Goal: Task Accomplishment & Management: Manage account settings

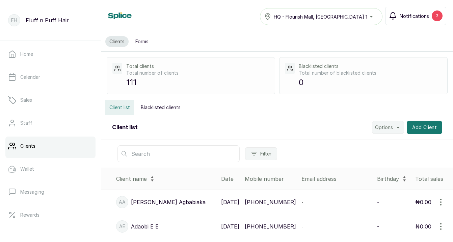
click at [409, 16] on span "Notifications" at bounding box center [414, 15] width 29 height 7
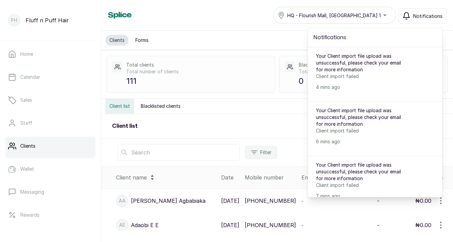
click at [409, 16] on icon "button" at bounding box center [406, 16] width 8 height 8
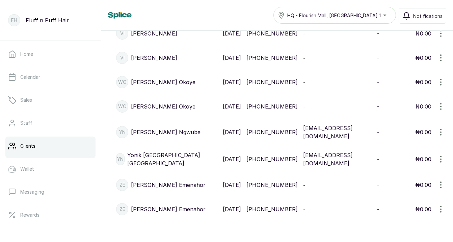
scroll to position [2695, 0]
click at [252, 210] on p "[PHONE_NUMBER]" at bounding box center [271, 209] width 51 height 8
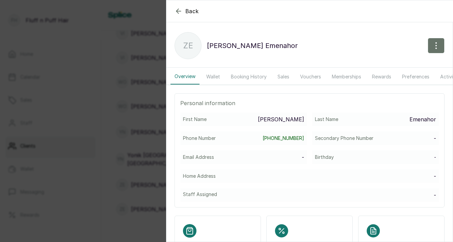
click at [146, 141] on div "Back [PERSON_NAME] Emenahor ZE [PERSON_NAME] Emenahor Overview Wallet Booking H…" at bounding box center [226, 121] width 453 height 242
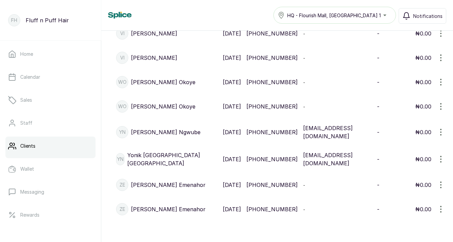
click at [442, 209] on icon "button" at bounding box center [441, 209] width 8 height 8
click at [421, 174] on span "Edit" at bounding box center [412, 177] width 65 height 8
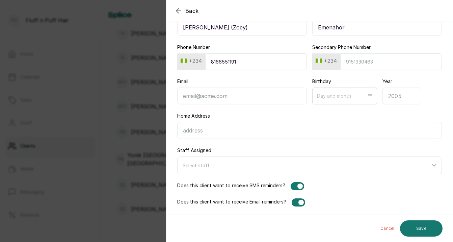
scroll to position [53, 0]
type input "[PERSON_NAME] (Zoey)"
click at [301, 202] on div at bounding box center [300, 202] width 5 height 5
click at [419, 229] on button "Save" at bounding box center [421, 228] width 43 height 16
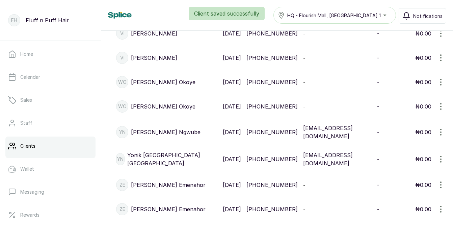
click at [441, 206] on icon "button" at bounding box center [441, 209] width 1 height 6
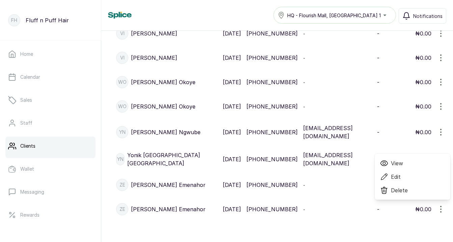
click at [402, 188] on span "Delete" at bounding box center [399, 190] width 17 height 8
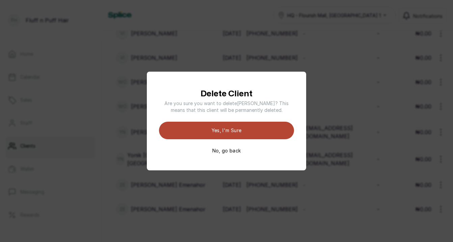
click at [284, 131] on button "Yes, I'm sure" at bounding box center [226, 131] width 135 height 18
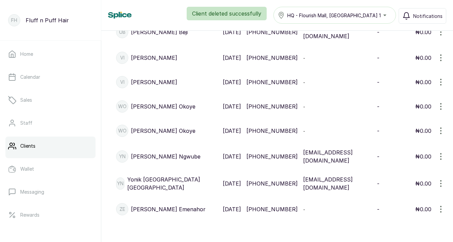
scroll to position [2668, 0]
click at [168, 205] on p "[PERSON_NAME]" at bounding box center [168, 209] width 75 height 8
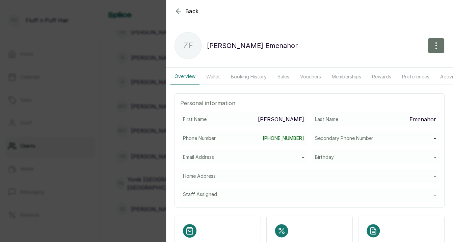
click at [128, 173] on div "Back [PERSON_NAME] Emenahor ZE [PERSON_NAME] Emenahor Overview Wallet Booking H…" at bounding box center [226, 121] width 453 height 242
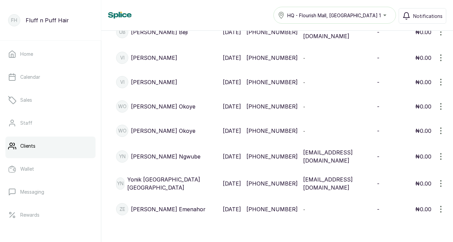
click at [446, 205] on button "button" at bounding box center [441, 209] width 19 height 14
click at [420, 175] on span "Edit" at bounding box center [412, 177] width 65 height 8
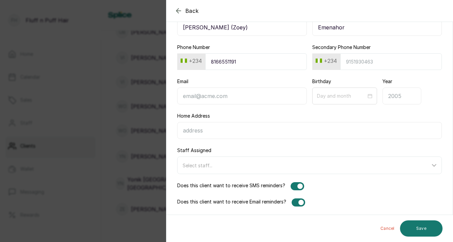
scroll to position [53, 0]
type input "[PERSON_NAME] (Zoey)"
click at [300, 203] on div at bounding box center [300, 202] width 5 height 5
click at [422, 227] on button "Save" at bounding box center [421, 228] width 43 height 16
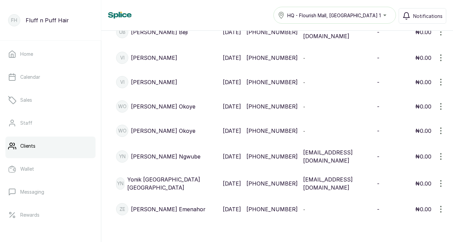
click at [442, 127] on icon "button" at bounding box center [441, 131] width 8 height 8
click at [402, 173] on span "Delete" at bounding box center [399, 177] width 17 height 8
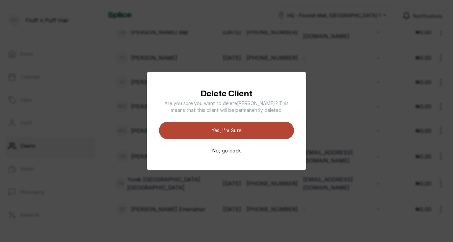
click at [275, 130] on button "Yes, I'm sure" at bounding box center [226, 131] width 135 height 18
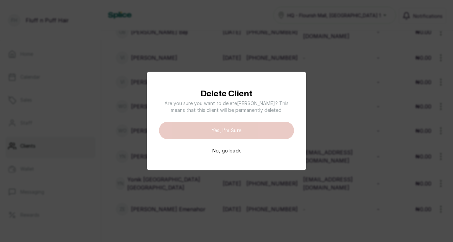
scroll to position [2641, 0]
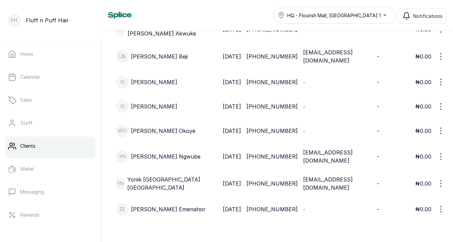
click at [440, 78] on icon "button" at bounding box center [441, 82] width 8 height 8
click at [400, 124] on span "Delete" at bounding box center [399, 128] width 17 height 8
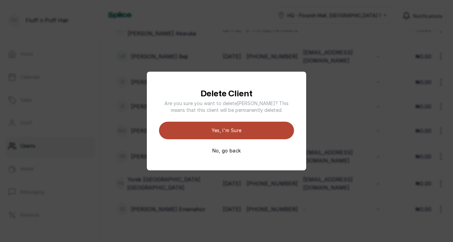
click at [263, 133] on button "Yes, I'm sure" at bounding box center [226, 131] width 135 height 18
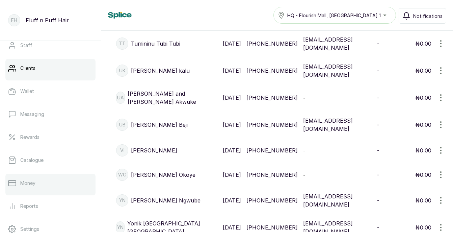
scroll to position [38, 0]
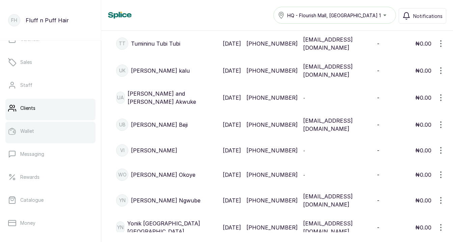
click at [63, 137] on link "Wallet" at bounding box center [50, 131] width 90 height 19
